Goal: Browse casually: Explore the website without a specific task or goal

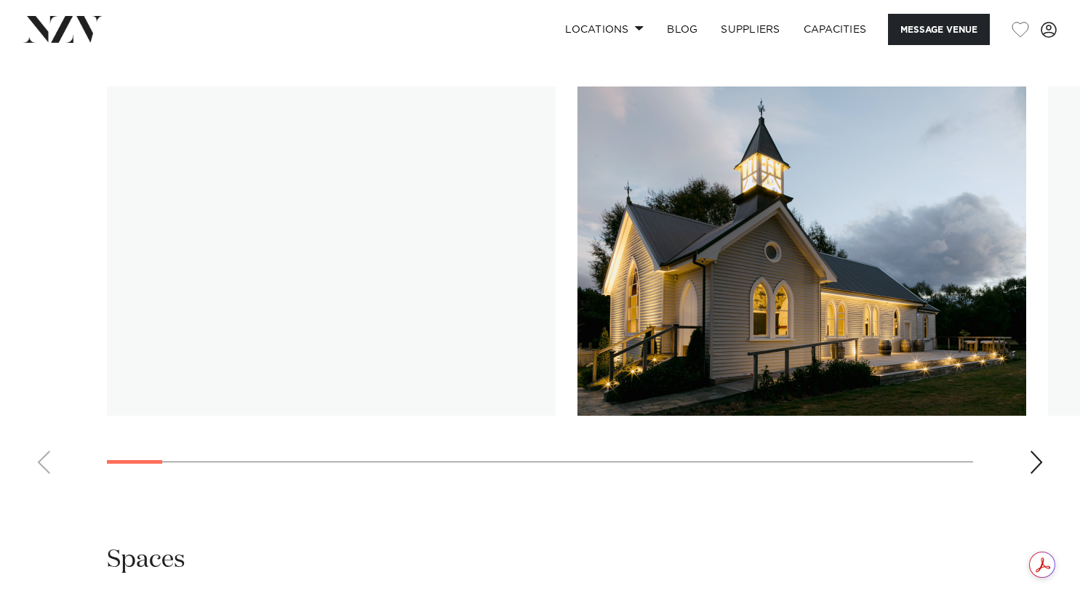
scroll to position [1409, 0]
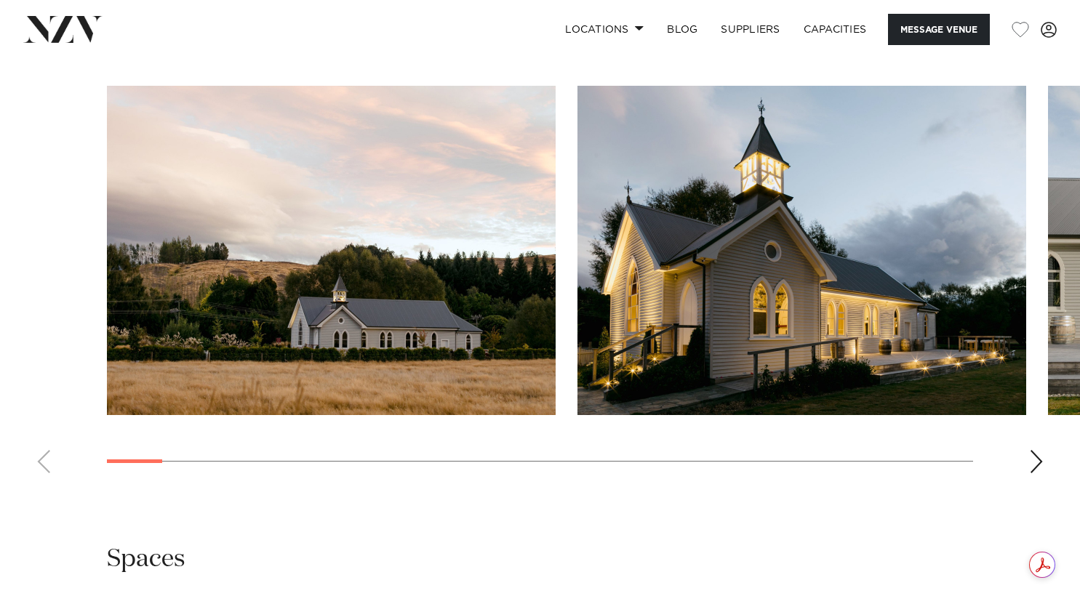
click at [1030, 450] on div "Next slide" at bounding box center [1036, 461] width 15 height 23
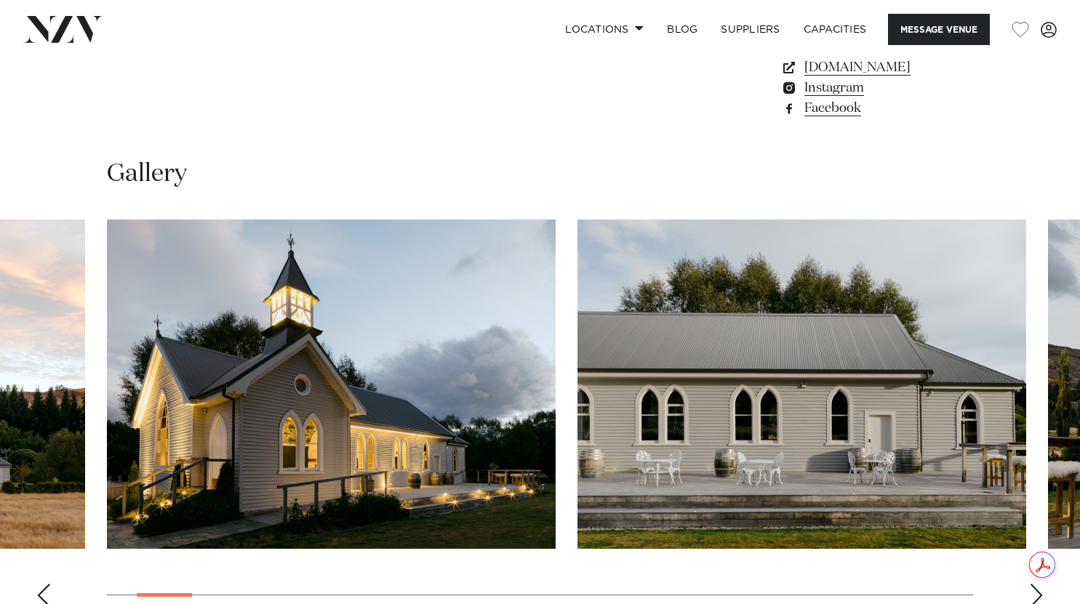
scroll to position [1293, 0]
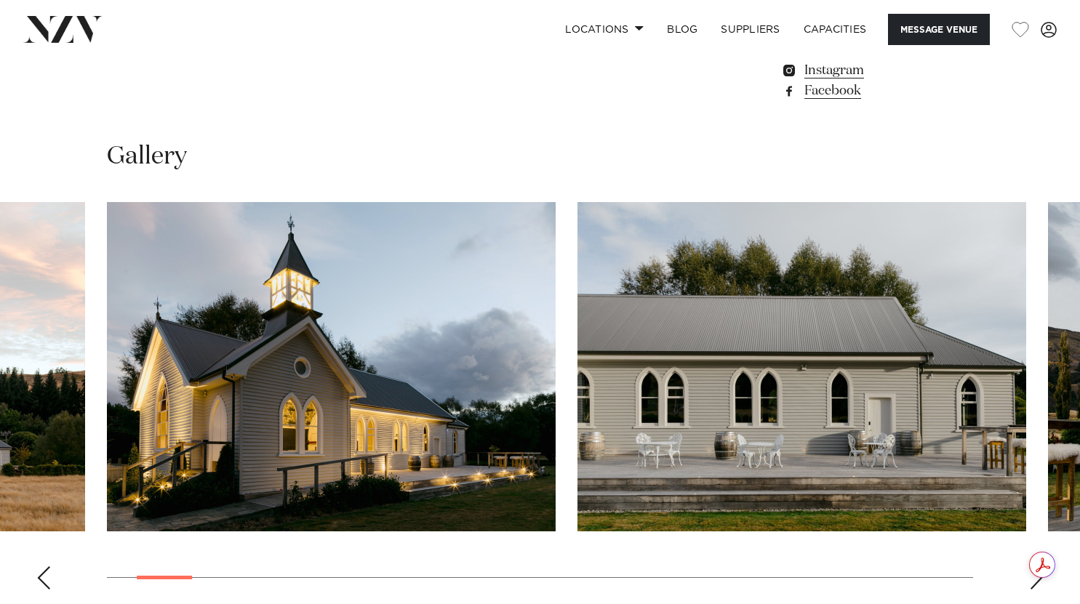
click at [1026, 495] on swiper-container at bounding box center [540, 401] width 1080 height 399
click at [1037, 566] on div "Next slide" at bounding box center [1036, 577] width 15 height 23
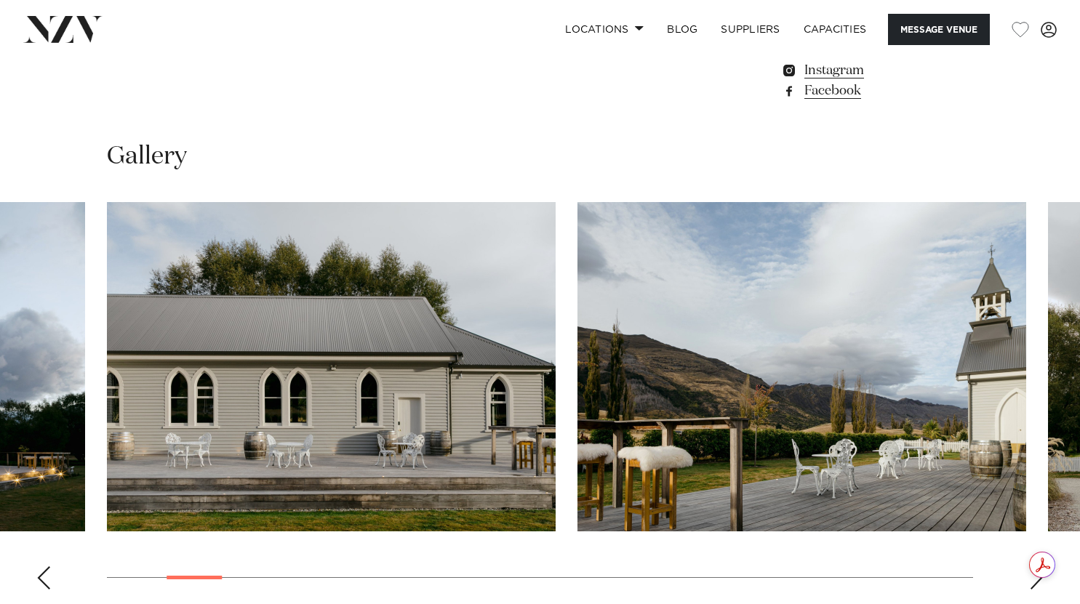
click at [1037, 566] on div "Next slide" at bounding box center [1036, 577] width 15 height 23
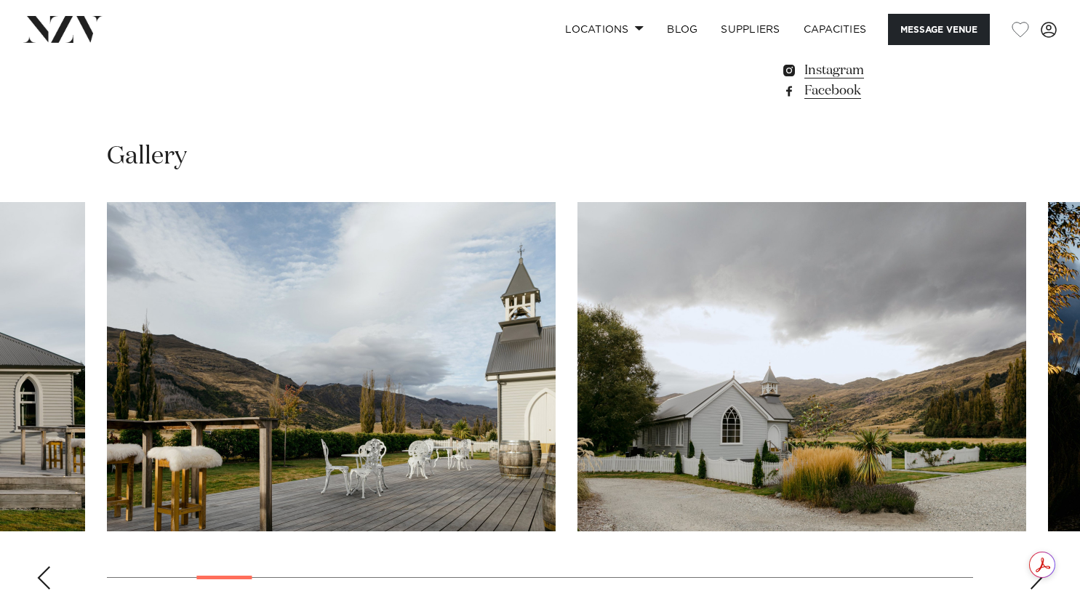
click at [1037, 566] on div "Next slide" at bounding box center [1036, 577] width 15 height 23
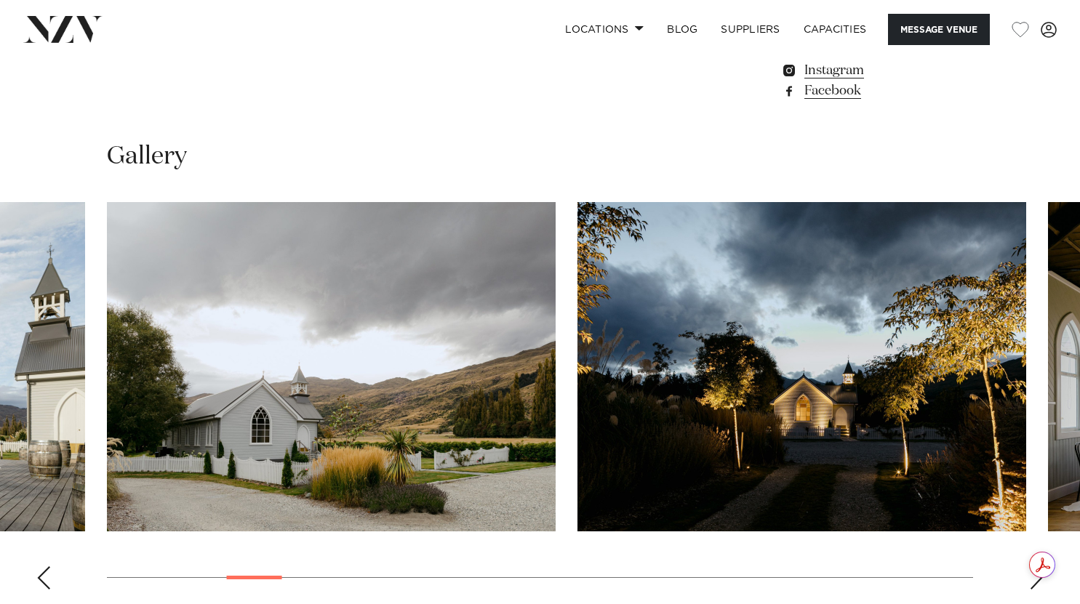
click at [1037, 566] on div "Next slide" at bounding box center [1036, 577] width 15 height 23
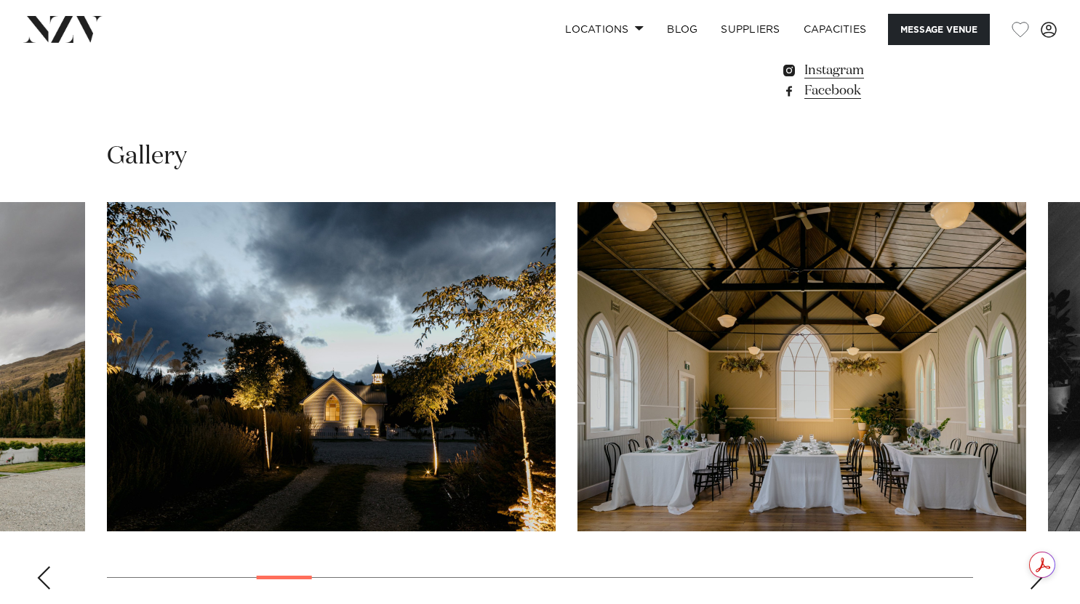
click at [1037, 566] on div "Next slide" at bounding box center [1036, 577] width 15 height 23
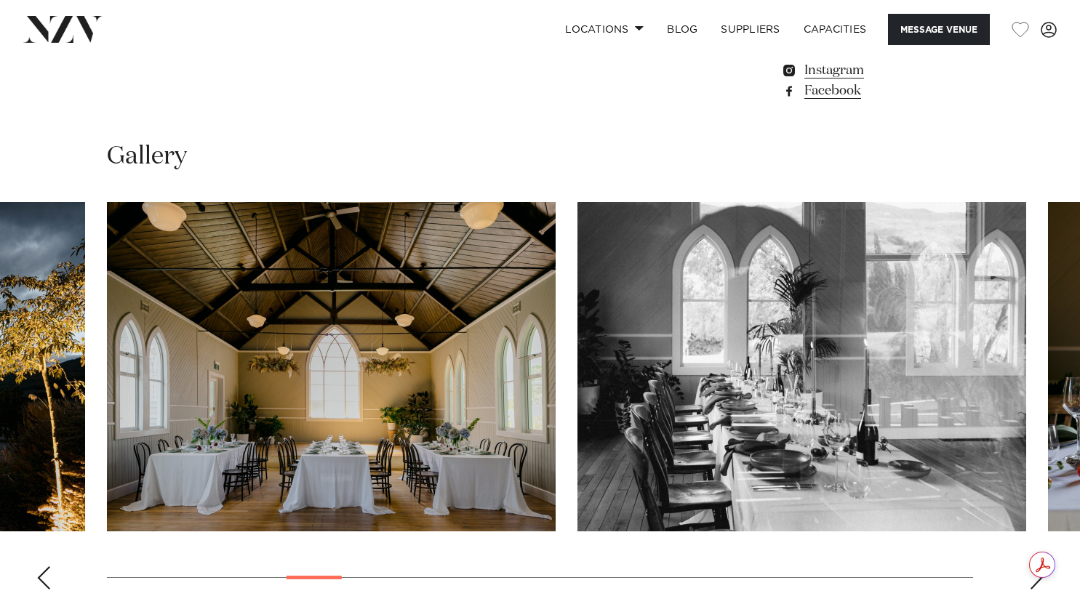
click at [1037, 566] on div "Next slide" at bounding box center [1036, 577] width 15 height 23
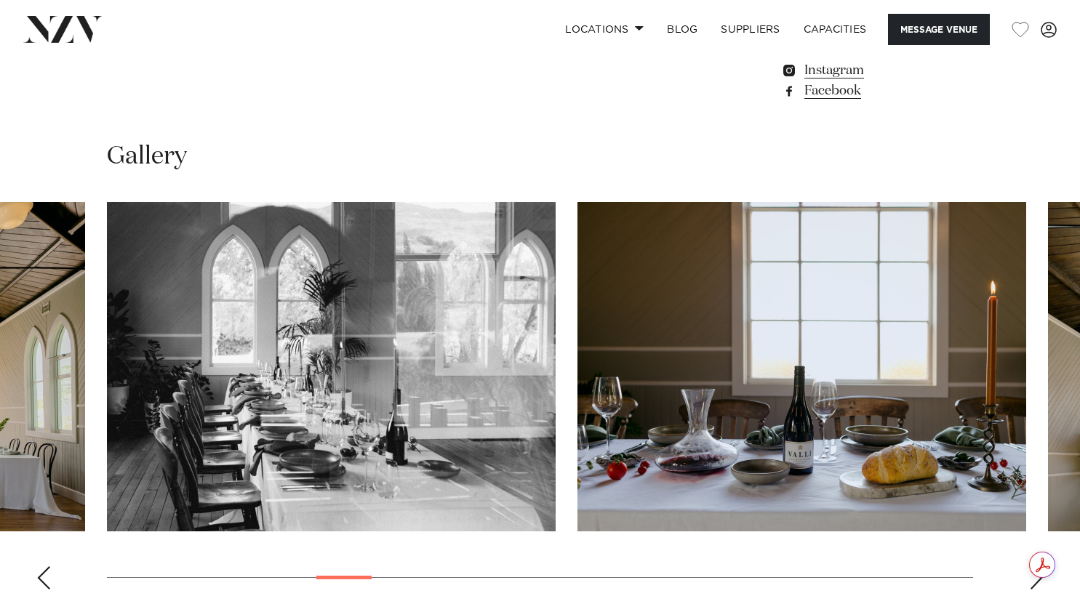
click at [1037, 566] on div "Next slide" at bounding box center [1036, 577] width 15 height 23
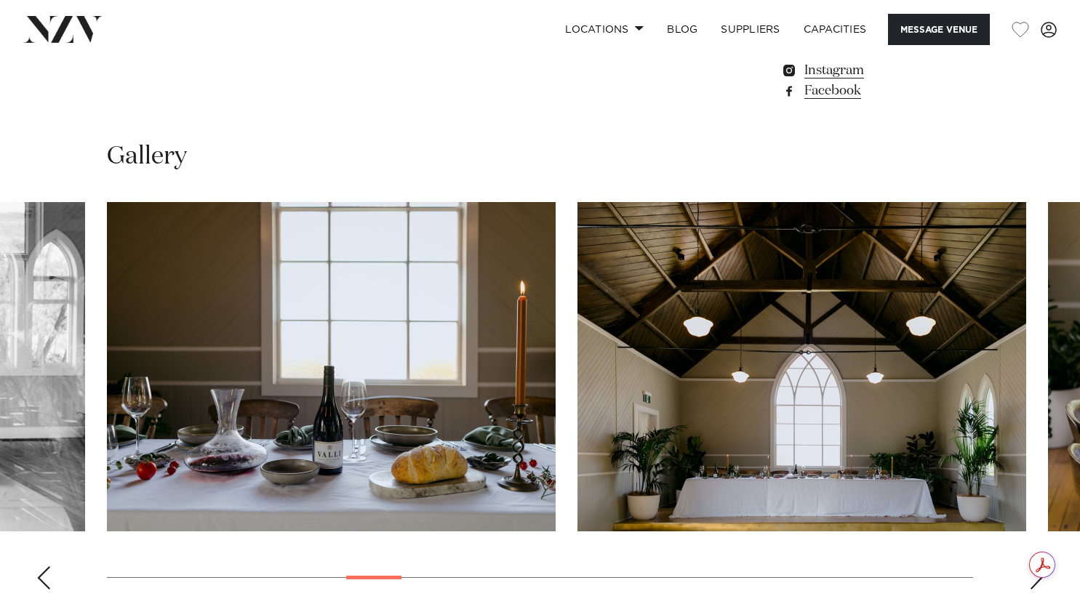
click at [1037, 566] on div "Next slide" at bounding box center [1036, 577] width 15 height 23
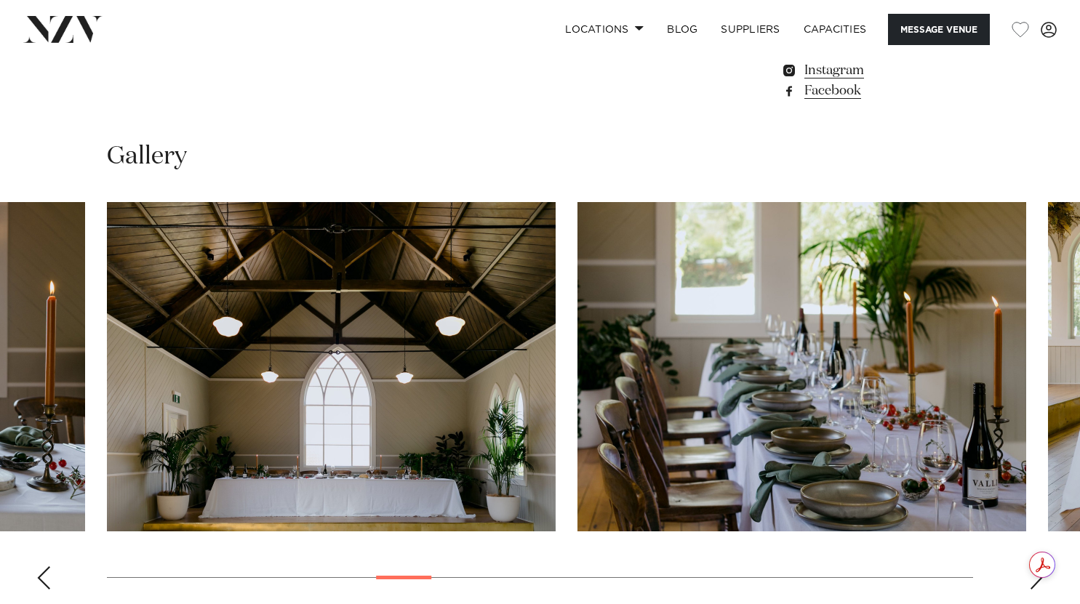
click at [1037, 566] on div "Next slide" at bounding box center [1036, 577] width 15 height 23
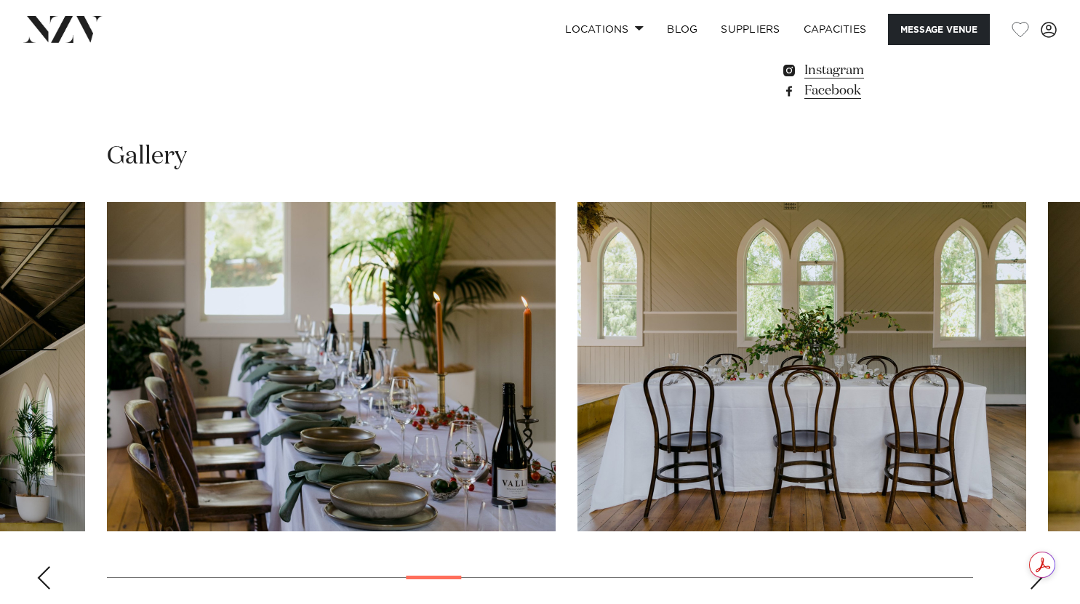
click at [1037, 566] on div "Next slide" at bounding box center [1036, 577] width 15 height 23
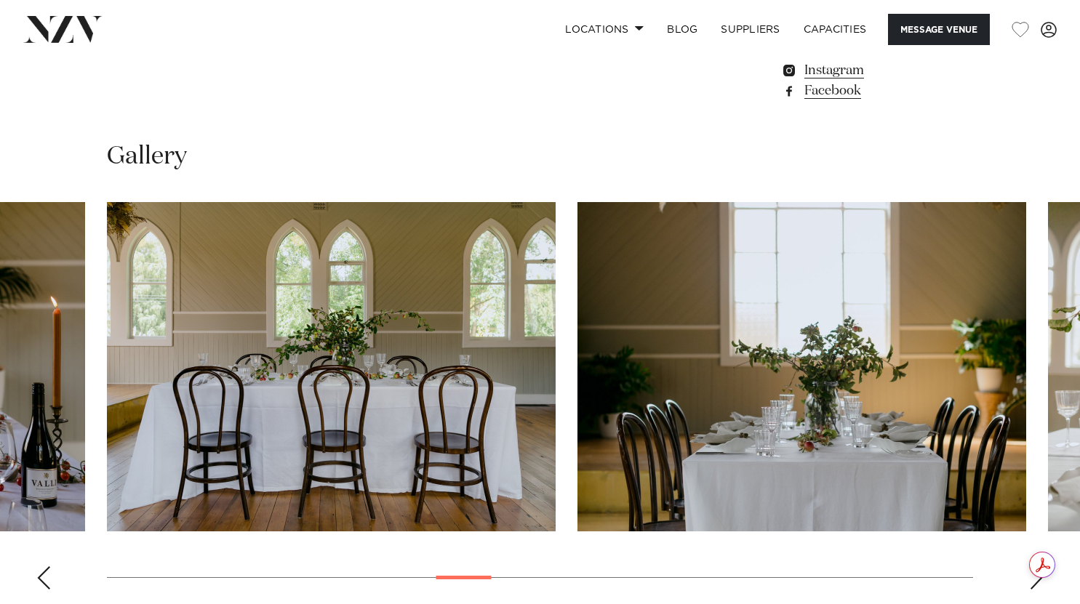
click at [1037, 566] on div "Next slide" at bounding box center [1036, 577] width 15 height 23
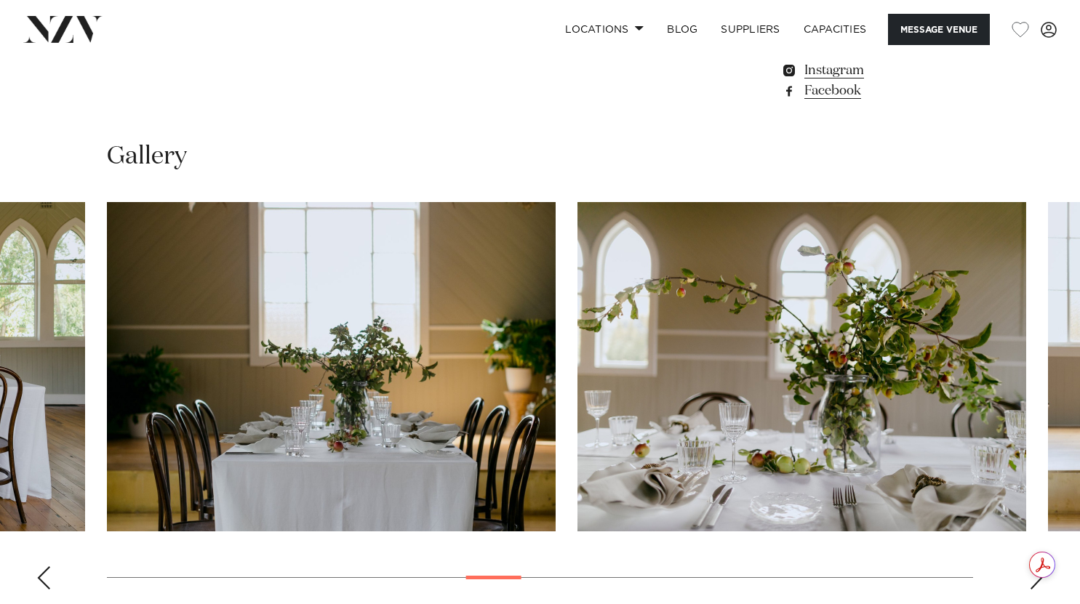
click at [1037, 566] on div "Next slide" at bounding box center [1036, 577] width 15 height 23
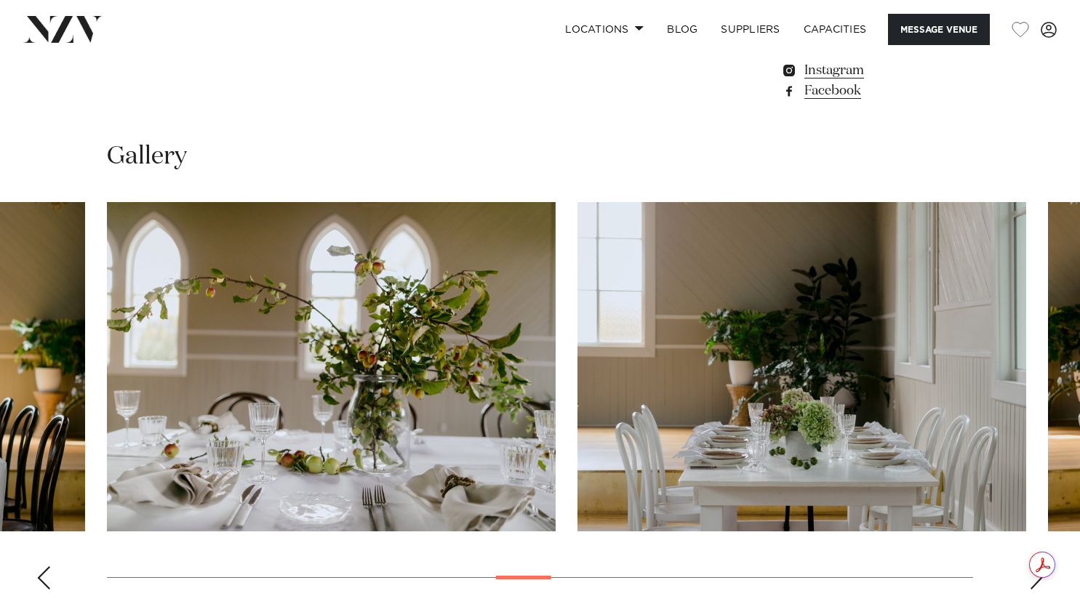
click at [1037, 566] on div "Next slide" at bounding box center [1036, 577] width 15 height 23
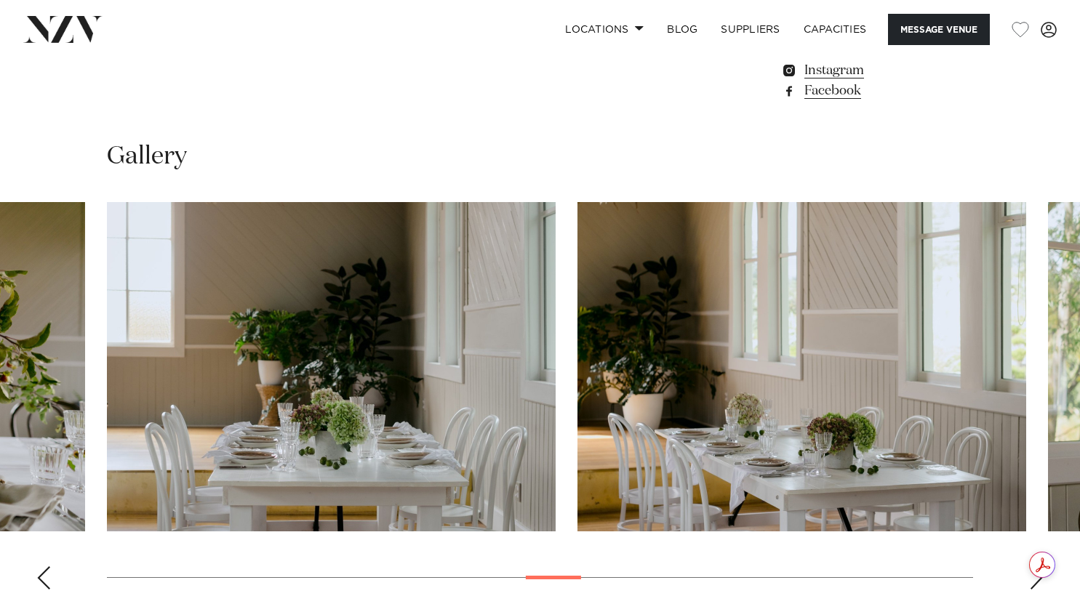
click at [1037, 566] on div "Next slide" at bounding box center [1036, 577] width 15 height 23
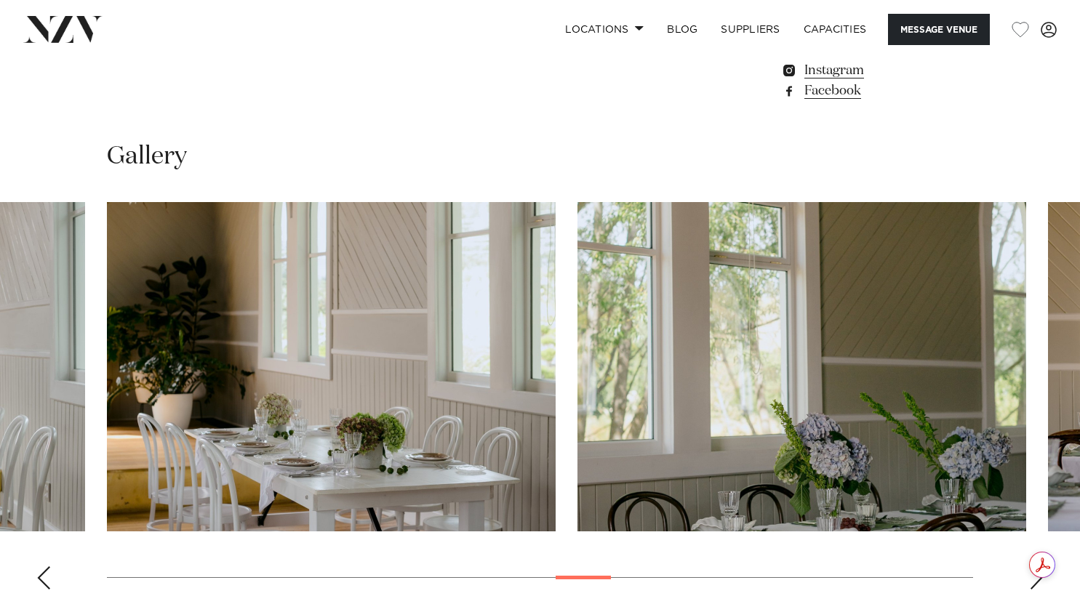
click at [1037, 566] on div "Next slide" at bounding box center [1036, 577] width 15 height 23
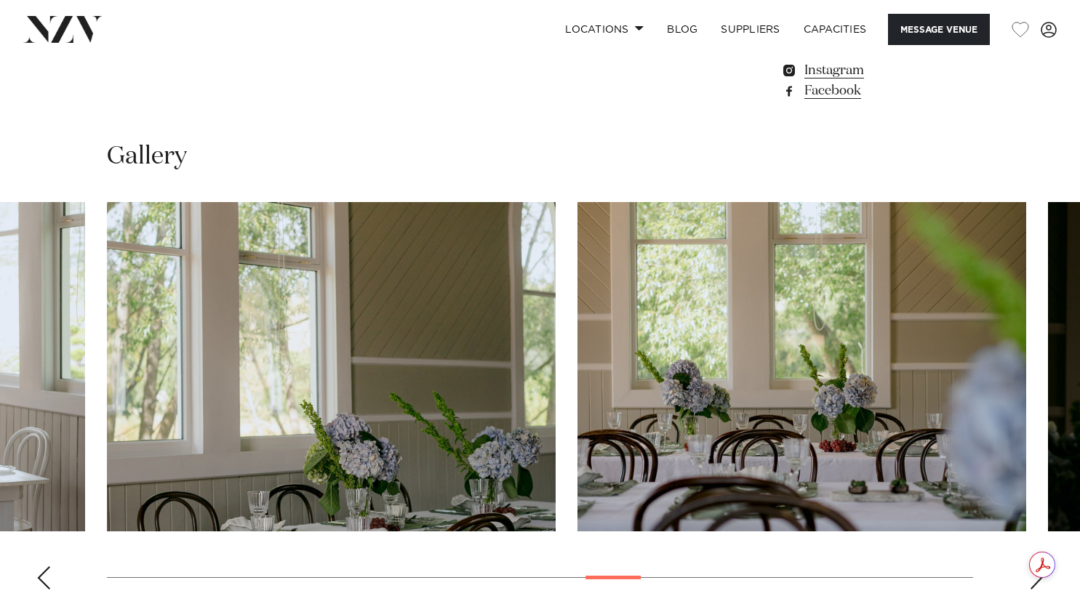
click at [1037, 566] on div "Next slide" at bounding box center [1036, 577] width 15 height 23
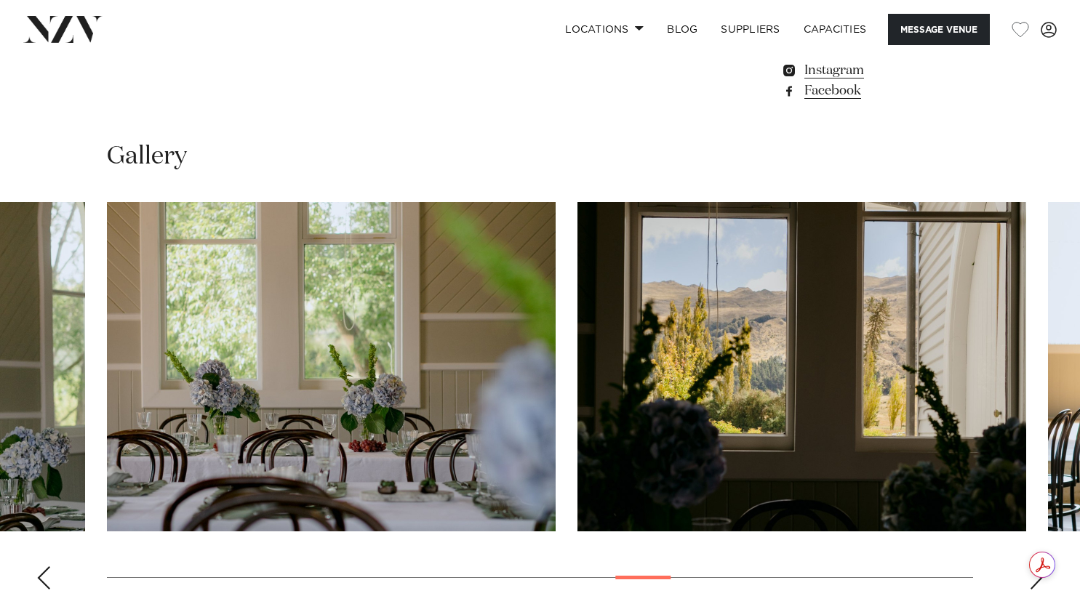
click at [1037, 566] on div "Next slide" at bounding box center [1036, 577] width 15 height 23
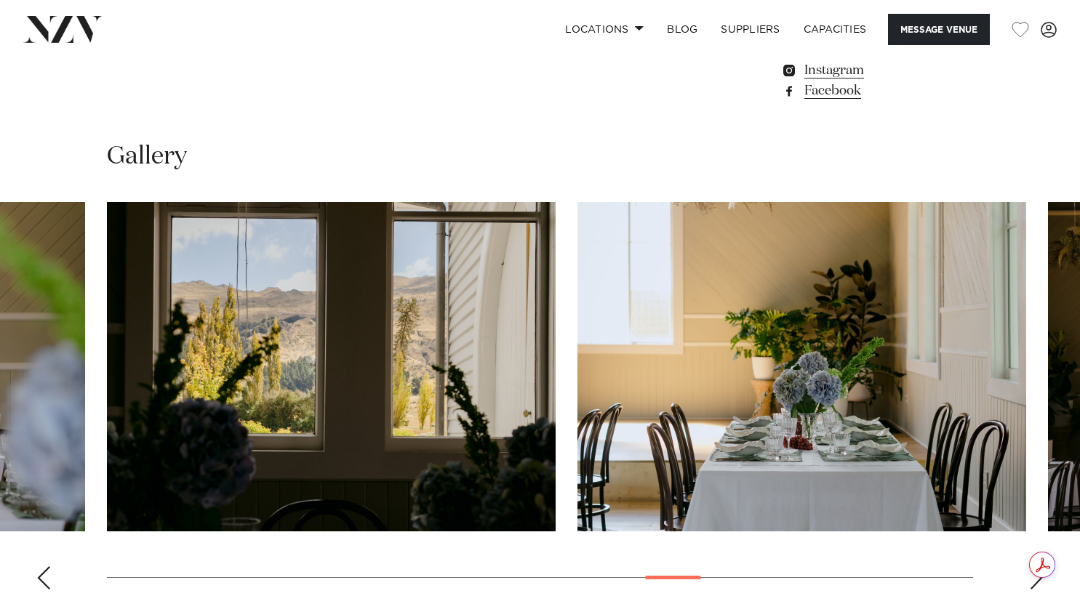
click at [1037, 566] on div "Next slide" at bounding box center [1036, 577] width 15 height 23
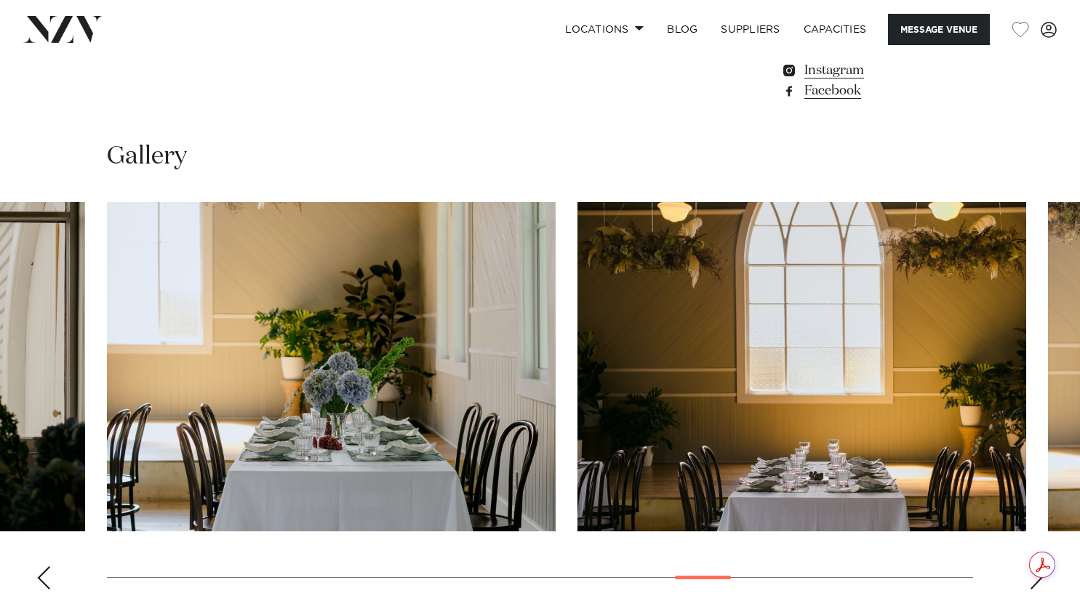
click at [1037, 566] on div "Next slide" at bounding box center [1036, 577] width 15 height 23
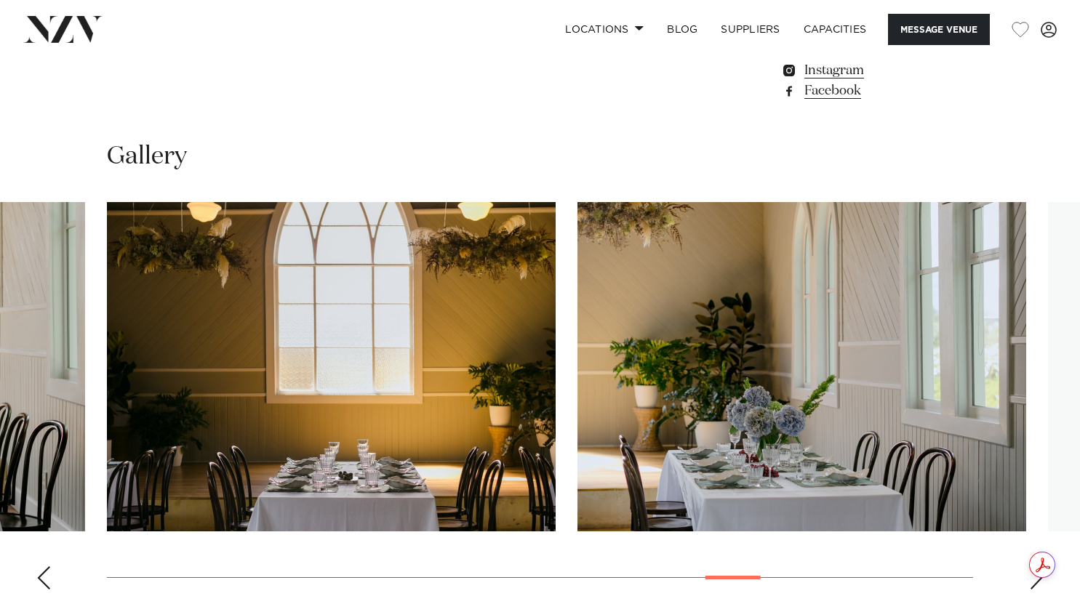
click at [1037, 566] on div "Next slide" at bounding box center [1036, 577] width 15 height 23
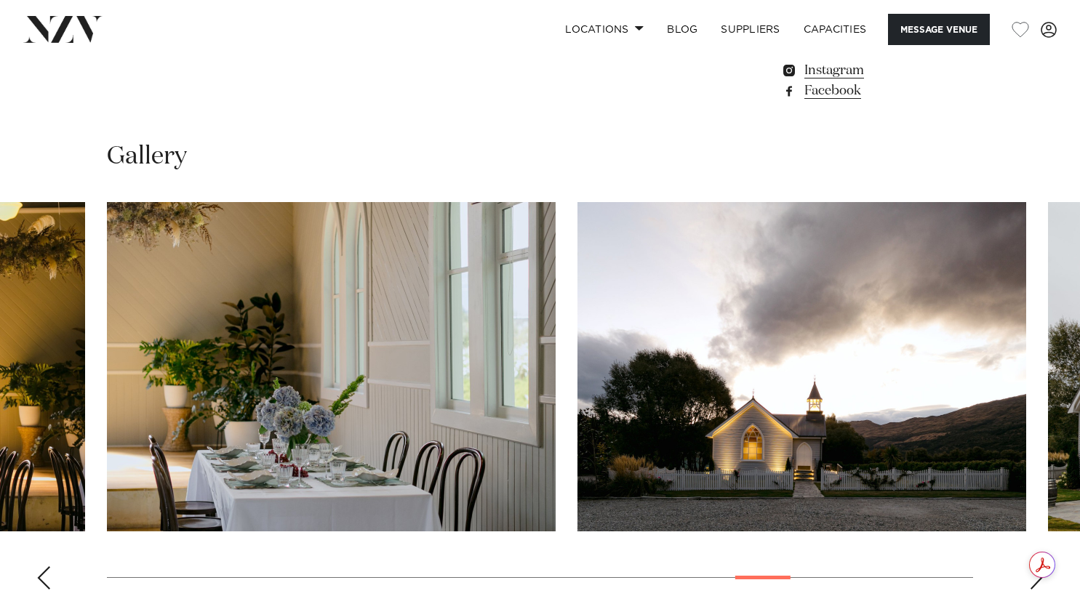
click at [1037, 566] on div "Next slide" at bounding box center [1036, 577] width 15 height 23
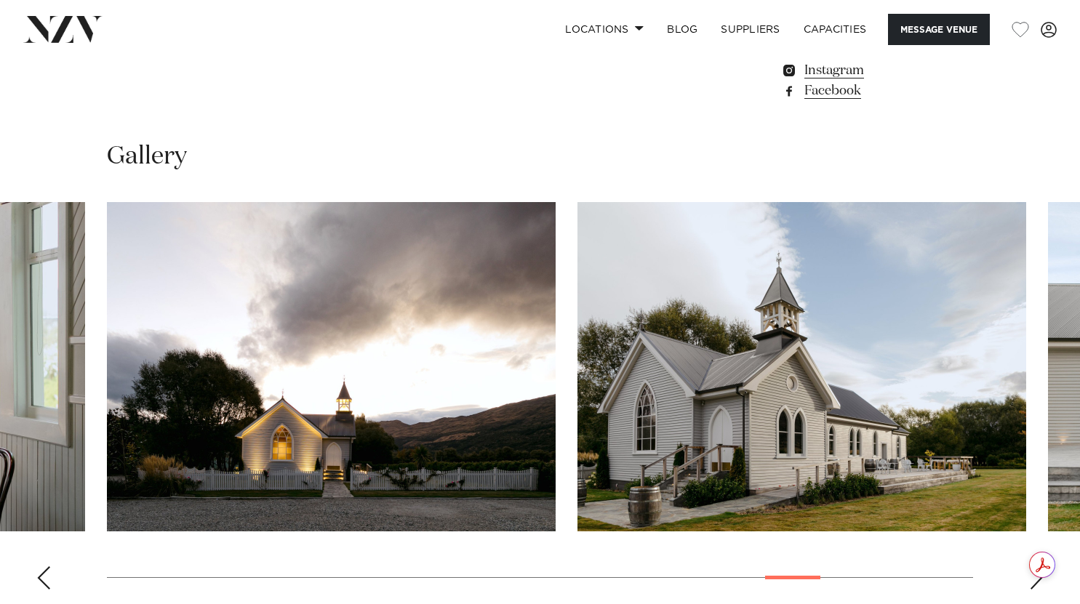
click at [1037, 566] on div "Next slide" at bounding box center [1036, 577] width 15 height 23
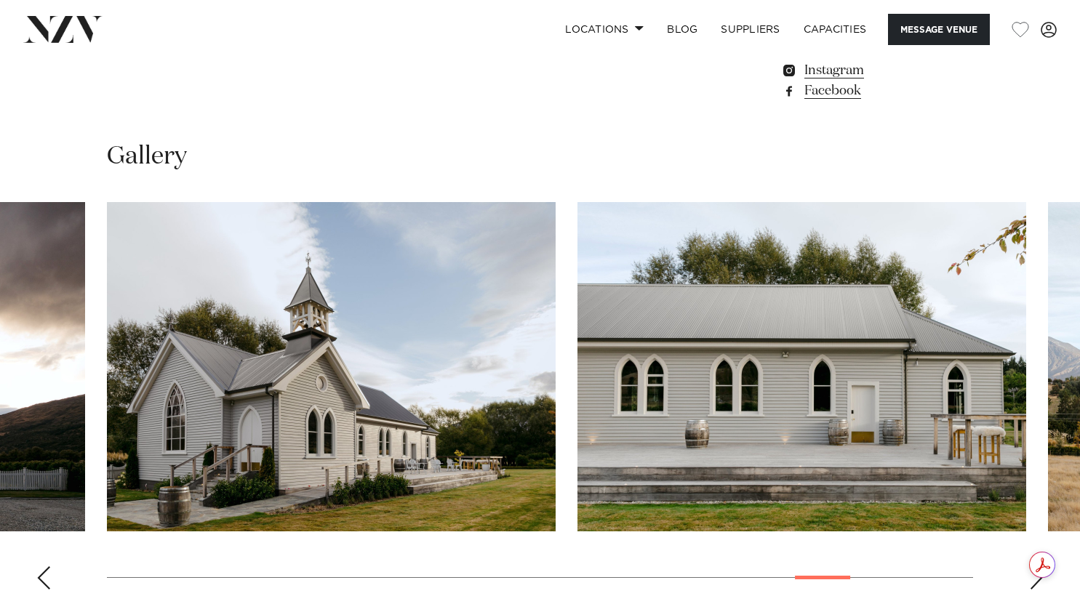
click at [1037, 566] on div "Next slide" at bounding box center [1036, 577] width 15 height 23
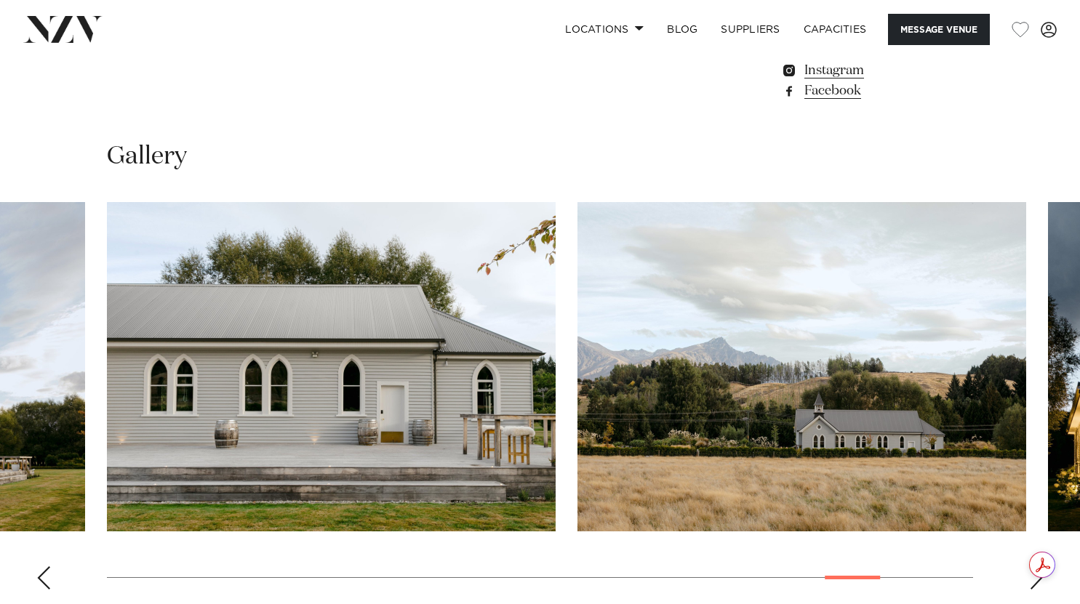
click at [1037, 566] on div "Next slide" at bounding box center [1036, 577] width 15 height 23
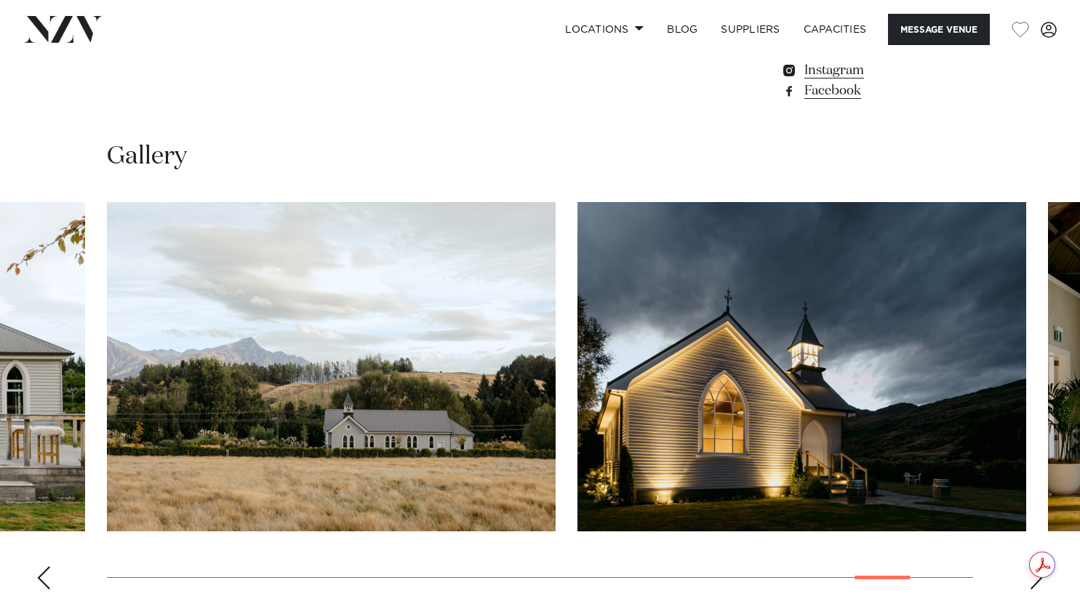
click at [1037, 566] on div "Next slide" at bounding box center [1036, 577] width 15 height 23
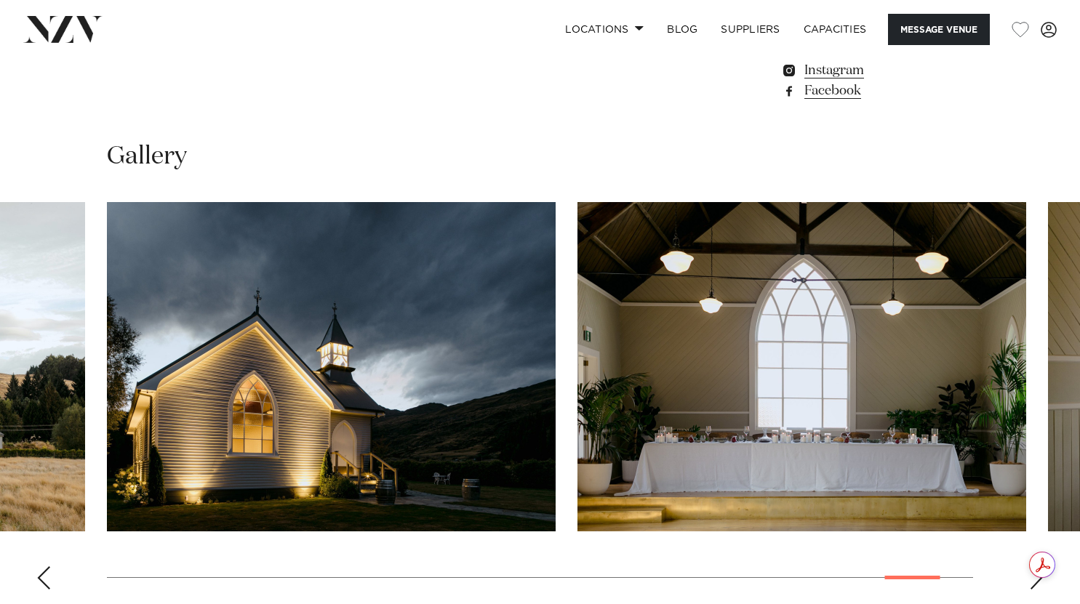
click at [1037, 566] on div "Next slide" at bounding box center [1036, 577] width 15 height 23
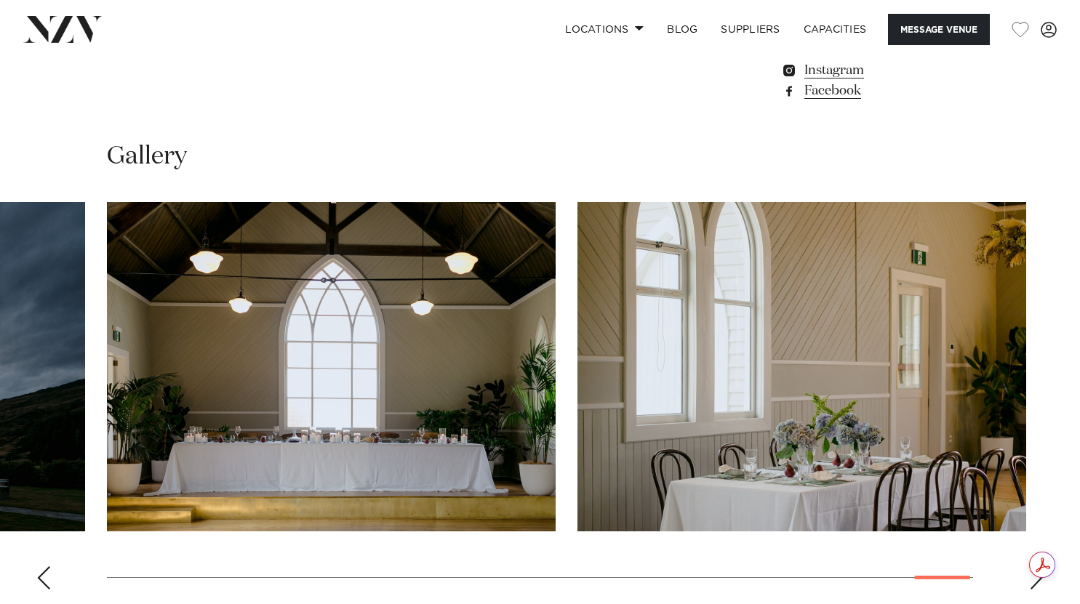
click at [1037, 566] on div "Next slide" at bounding box center [1036, 577] width 15 height 23
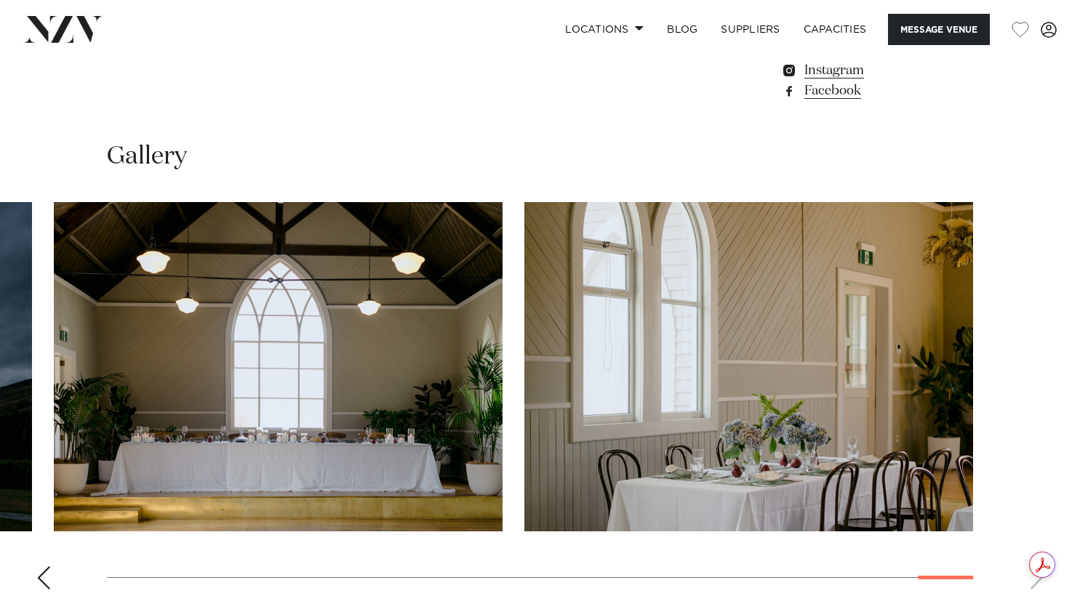
click at [1037, 481] on swiper-container at bounding box center [540, 401] width 1080 height 399
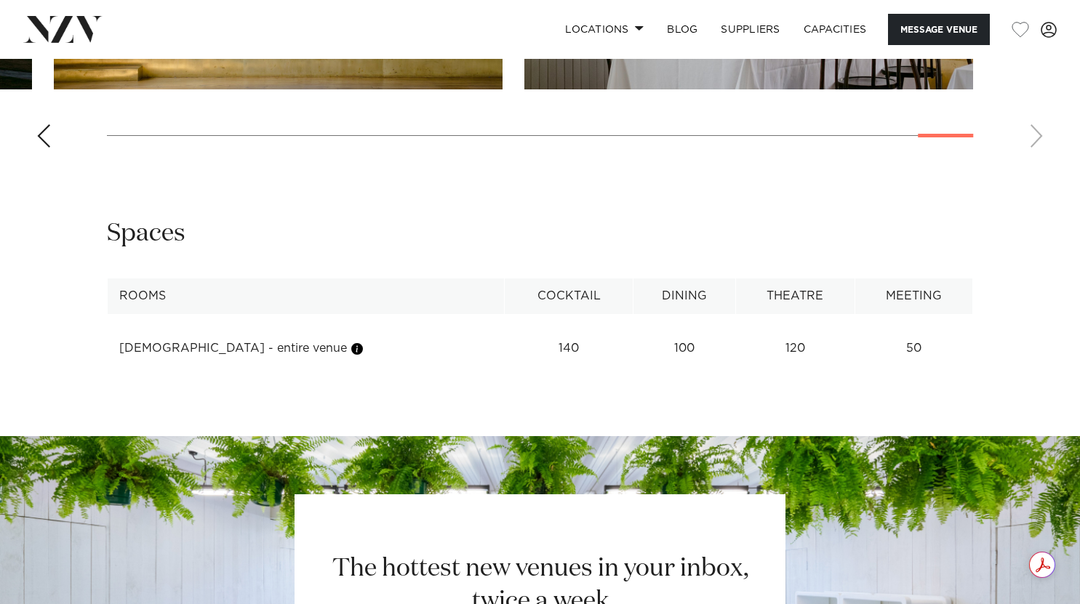
scroll to position [1735, 0]
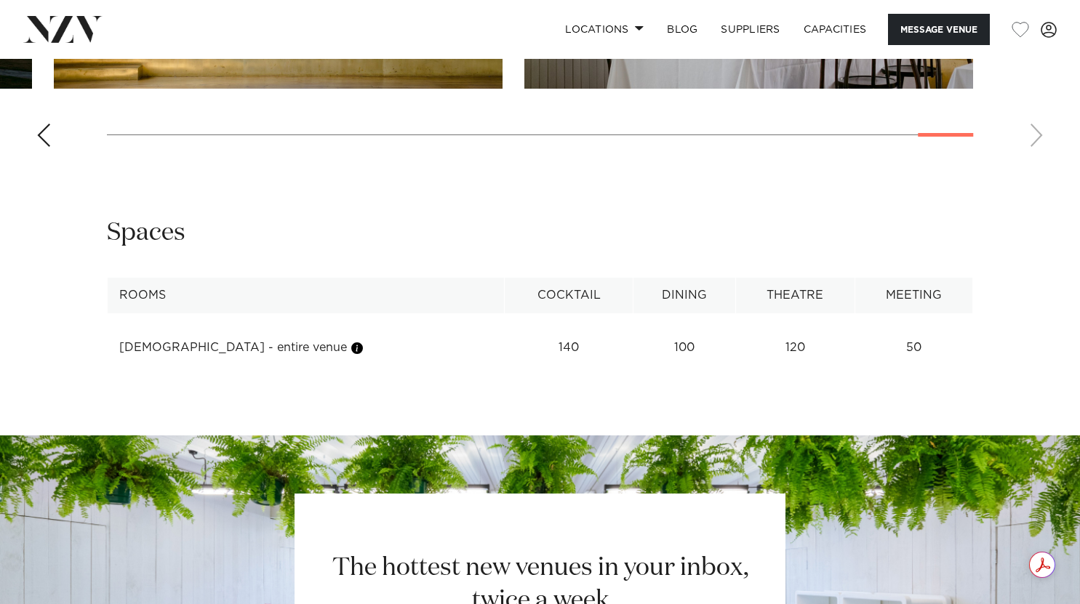
click at [527, 330] on td "140" at bounding box center [569, 348] width 129 height 36
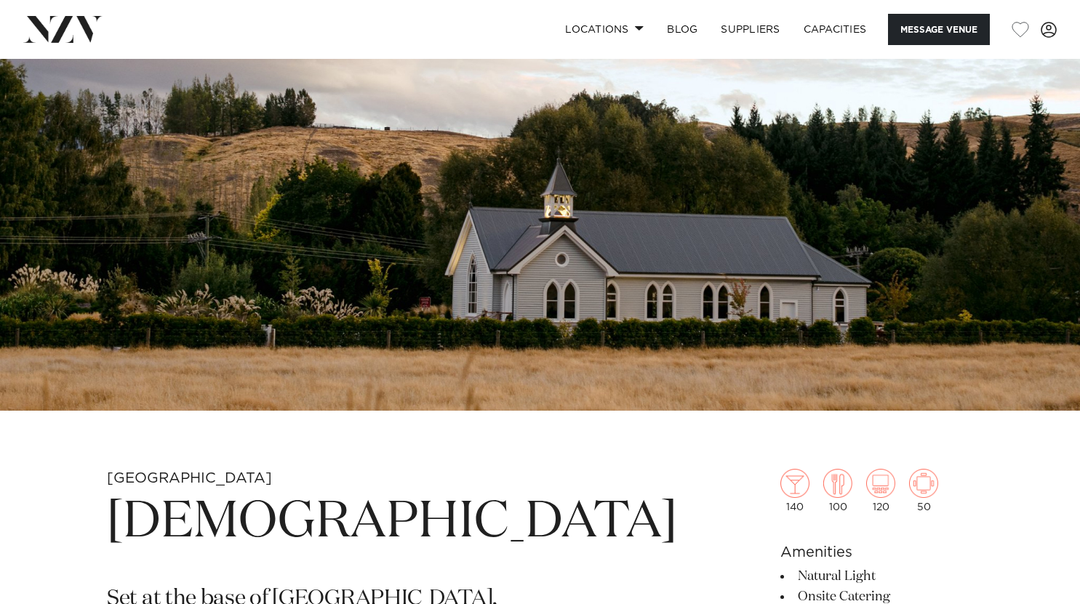
scroll to position [0, 0]
